Goal: Task Accomplishment & Management: Use online tool/utility

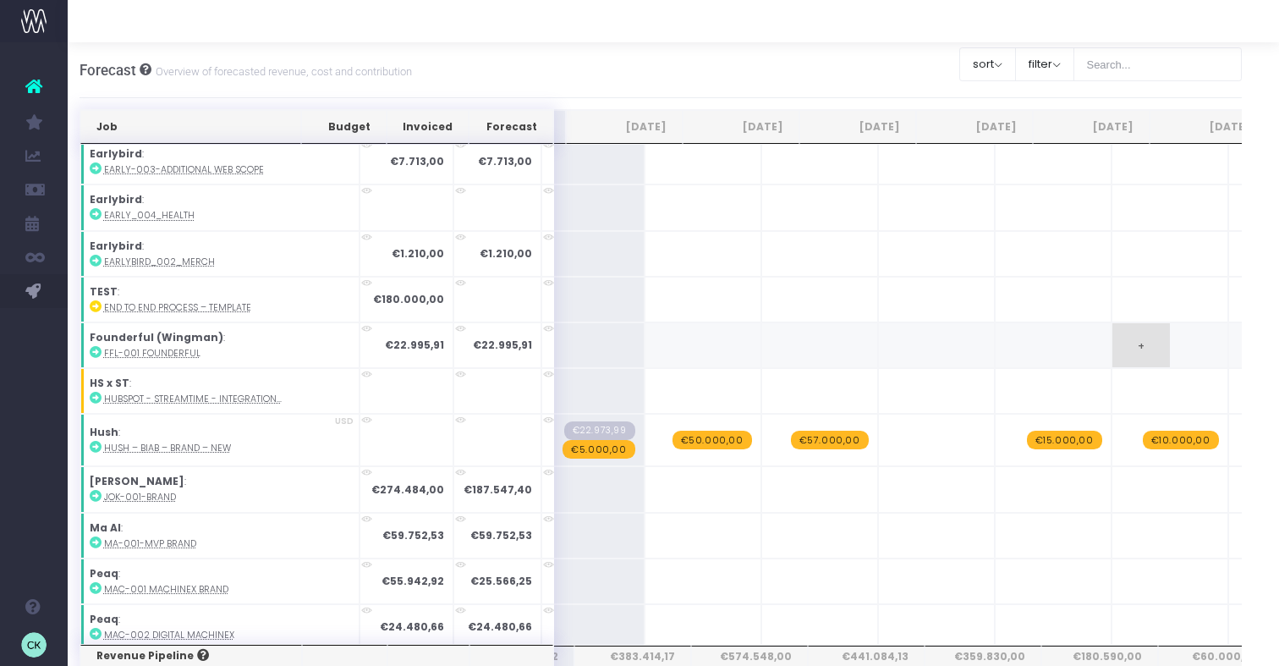
scroll to position [0, 300]
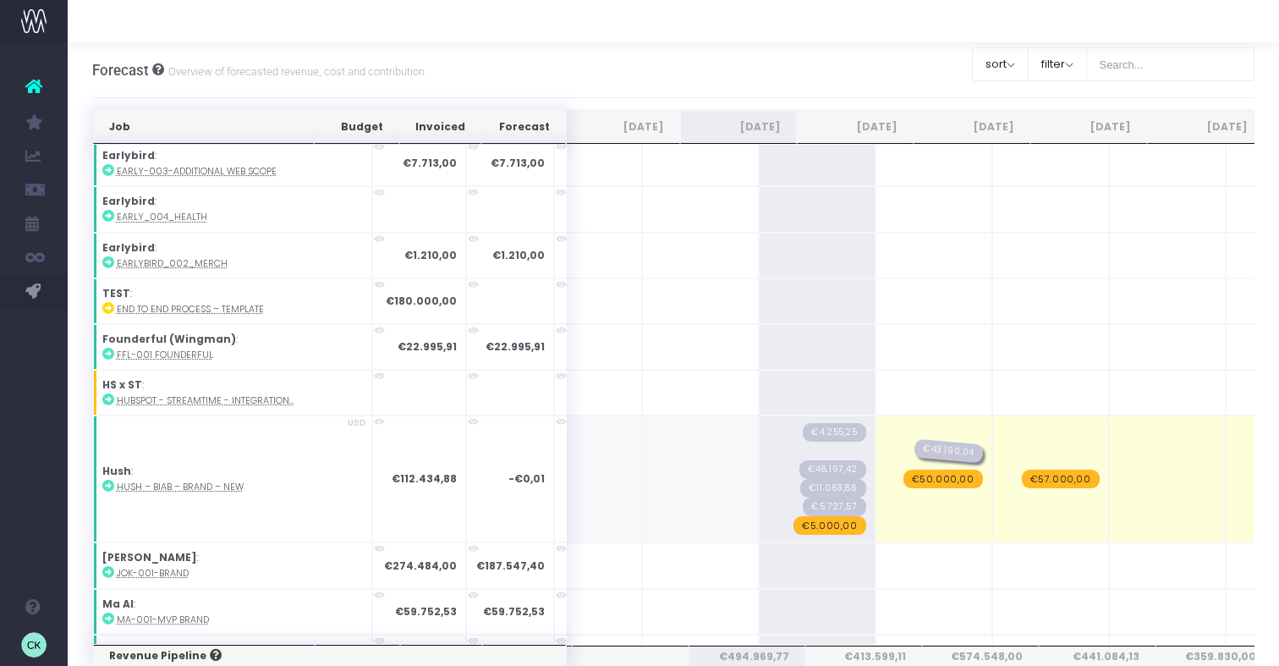
drag, startPoint x: 751, startPoint y: 443, endPoint x: 850, endPoint y: 454, distance: 99.6
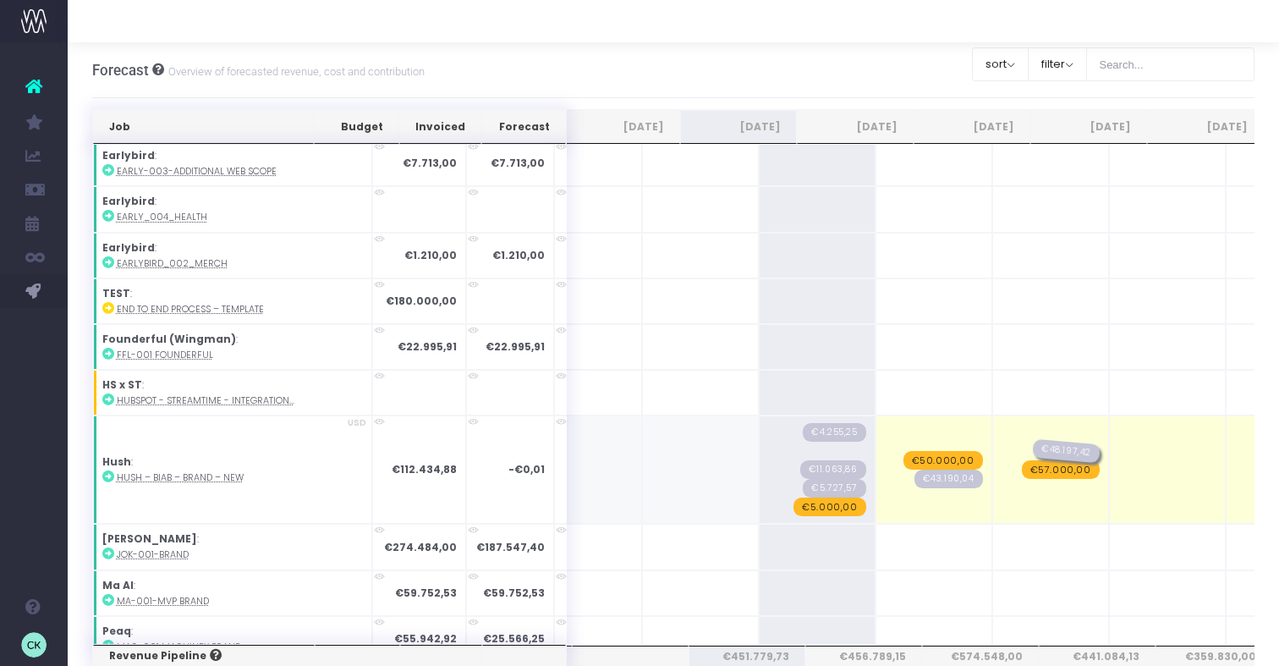
drag, startPoint x: 746, startPoint y: 441, endPoint x: 946, endPoint y: 442, distance: 199.7
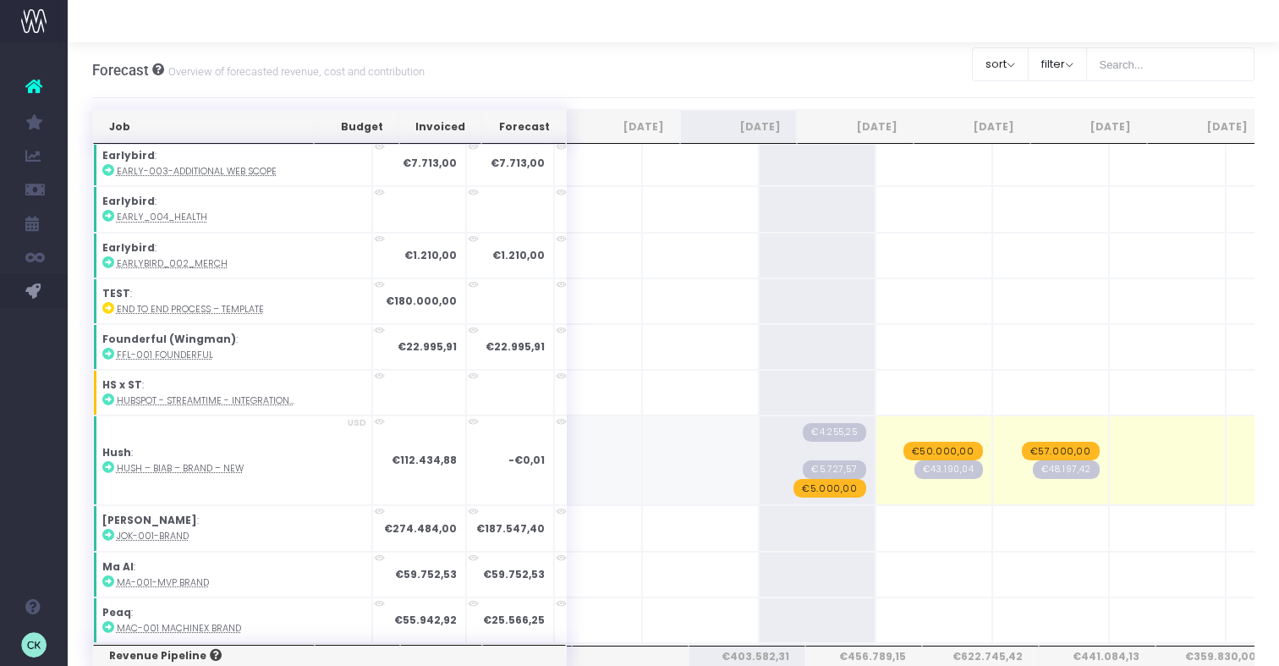
drag, startPoint x: 742, startPoint y: 442, endPoint x: 1180, endPoint y: 481, distance: 440.1
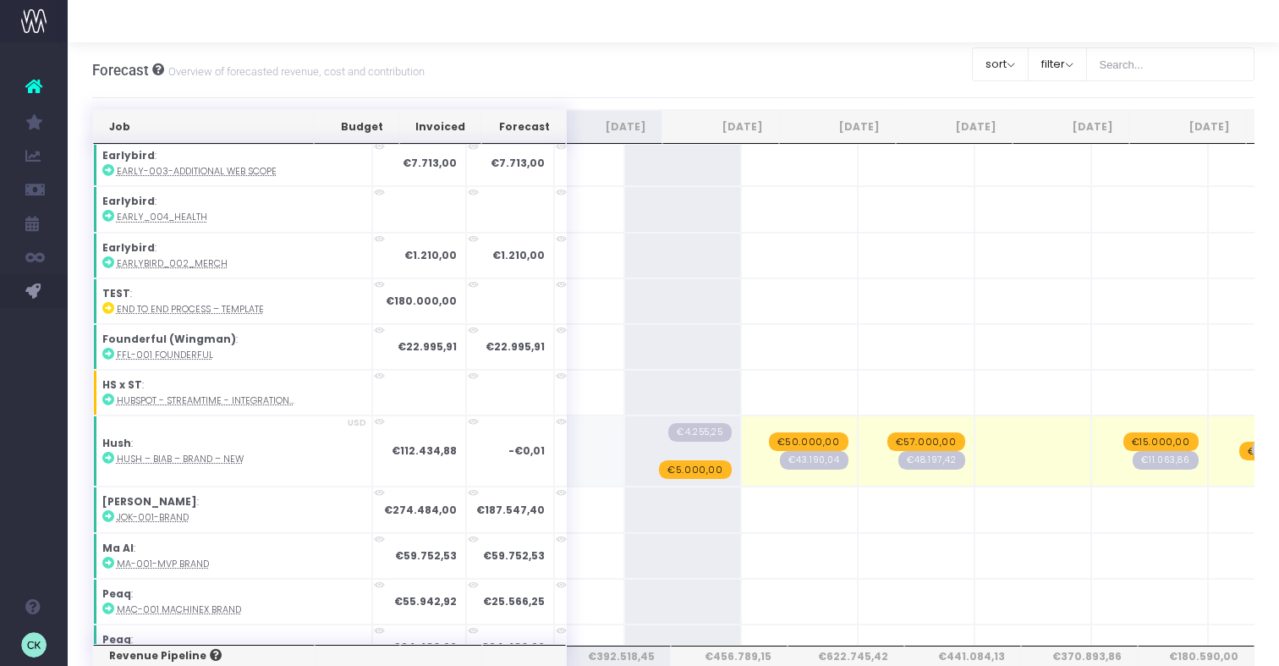
drag, startPoint x: 619, startPoint y: 443, endPoint x: 1209, endPoint y: 465, distance: 591.0
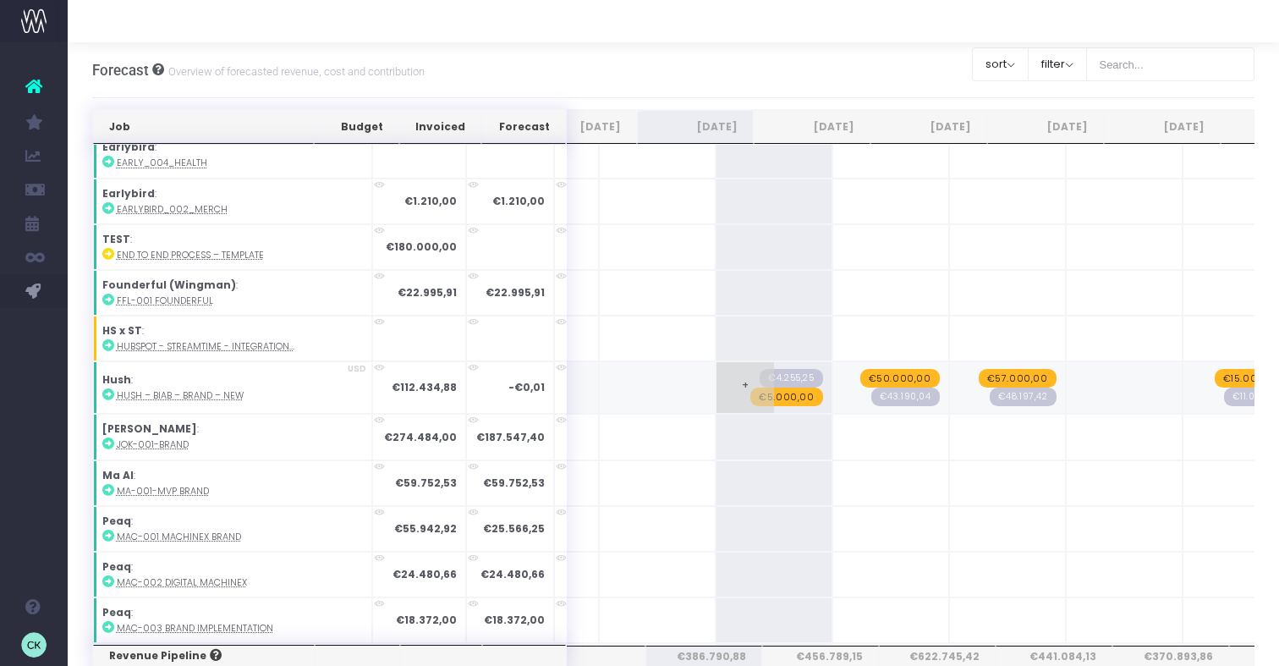
click at [760, 370] on span "€4.255,25" at bounding box center [791, 378] width 63 height 19
click at [760, 371] on span "€4.255,25" at bounding box center [791, 378] width 63 height 19
click at [872, 392] on span "€43.190,04" at bounding box center [906, 397] width 69 height 19
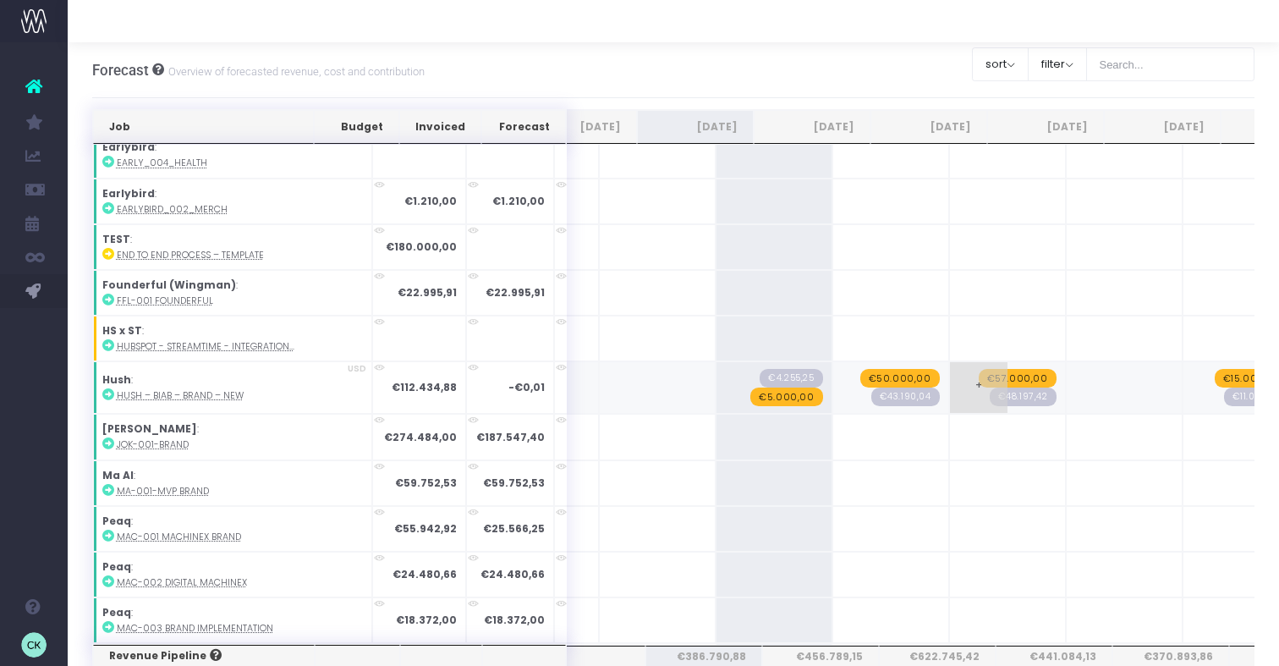
click at [990, 389] on span "€48.197,42" at bounding box center [1023, 397] width 67 height 19
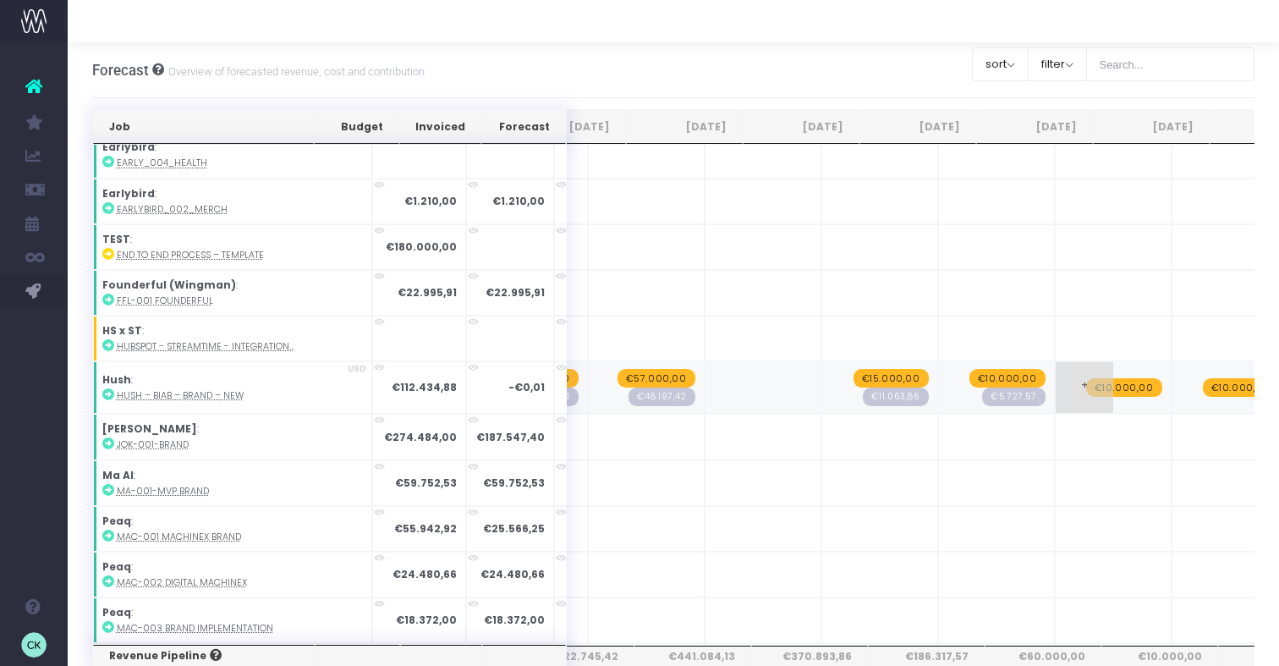
click at [1086, 382] on span "€10.000,00" at bounding box center [1124, 387] width 76 height 19
click at [1086, 381] on span "€10.000,00" at bounding box center [1124, 387] width 76 height 19
click at [1064, 381] on input "10000" at bounding box center [1113, 388] width 98 height 34
click at [1203, 381] on span "€10.000,00" at bounding box center [1241, 387] width 76 height 19
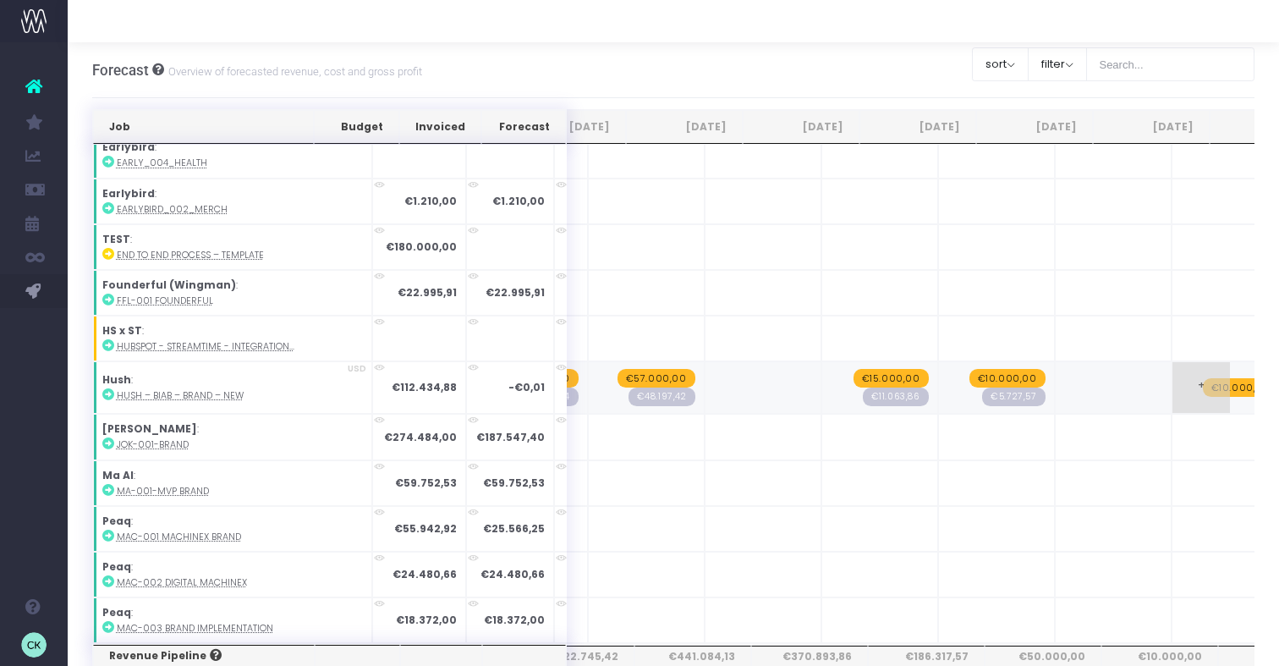
click at [1203, 381] on span "€10.000,00" at bounding box center [1241, 387] width 76 height 19
click at [970, 369] on span "€10.000,00" at bounding box center [1008, 378] width 76 height 19
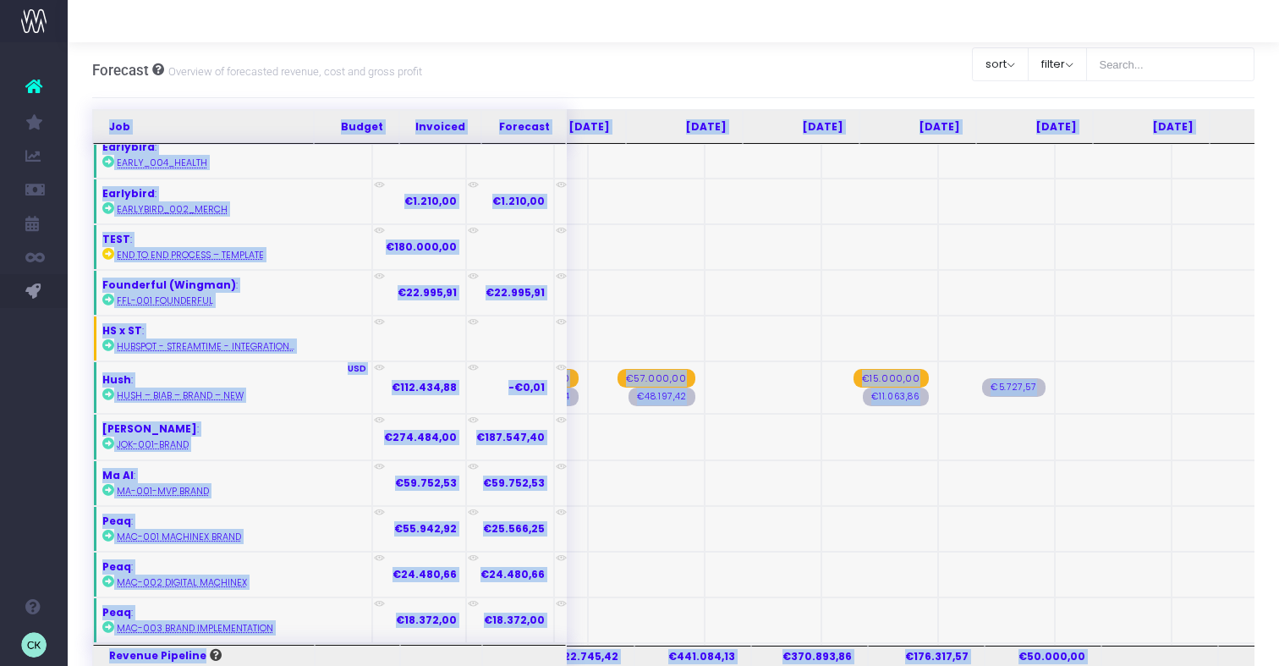
click at [854, 369] on span "€15.000,00" at bounding box center [891, 378] width 75 height 19
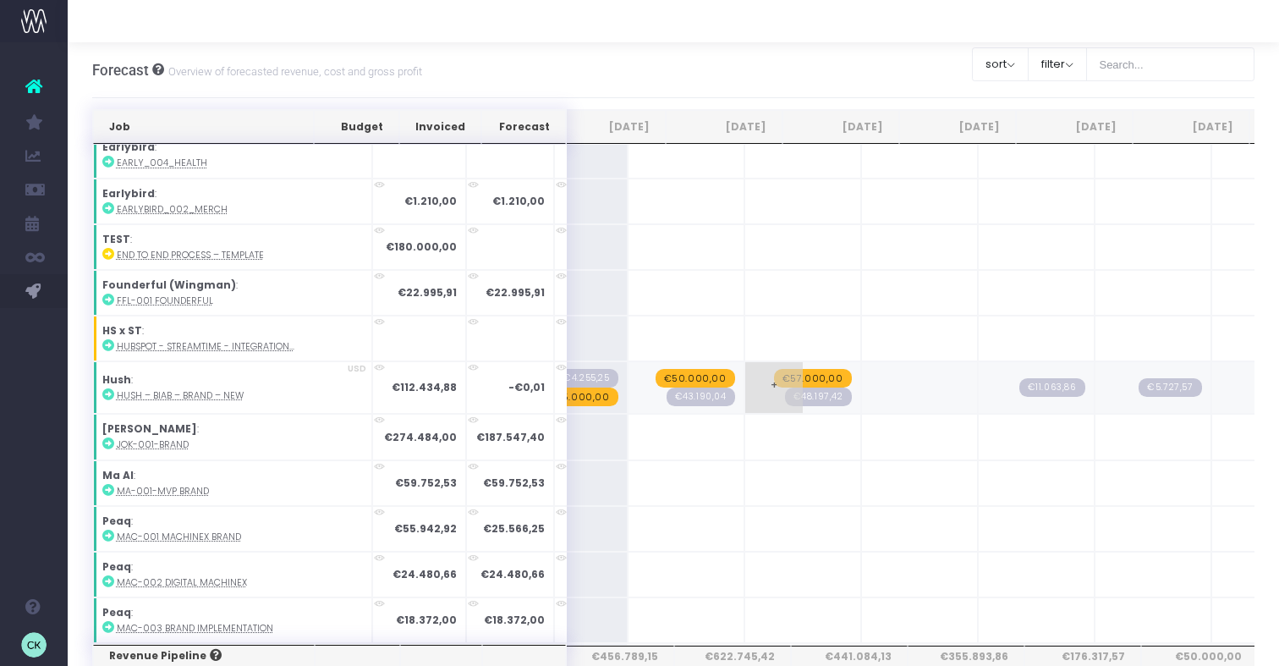
click at [774, 369] on span "€57.000,00" at bounding box center [813, 378] width 78 height 19
click at [656, 372] on span "€50.000,00" at bounding box center [696, 378] width 80 height 19
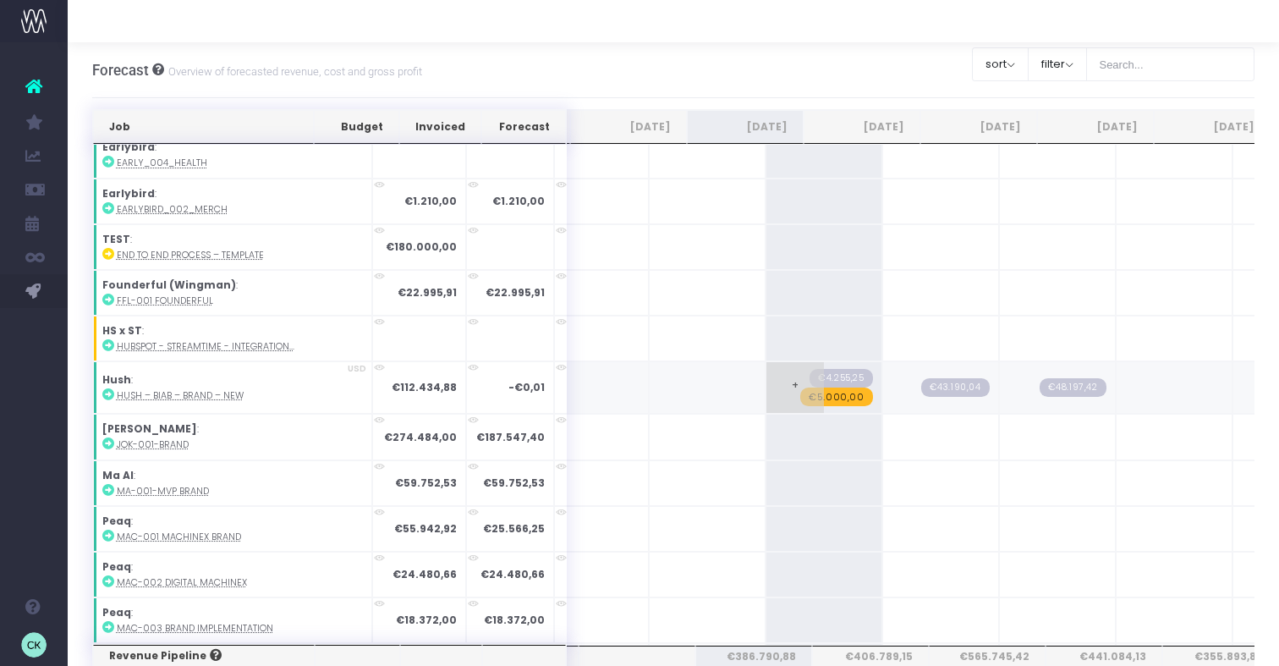
click at [800, 392] on span "€5.000,00" at bounding box center [836, 397] width 72 height 19
